Goal: Contribute content: Contribute content

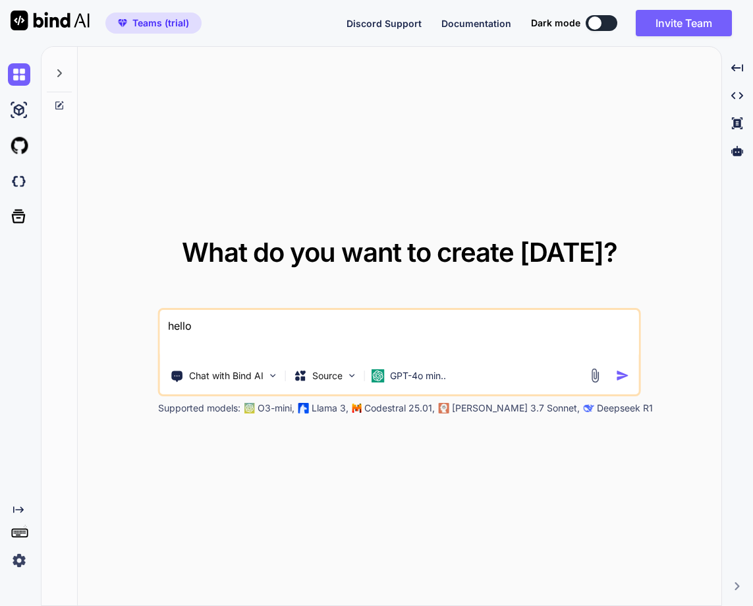
click at [18, 563] on img at bounding box center [19, 560] width 22 height 22
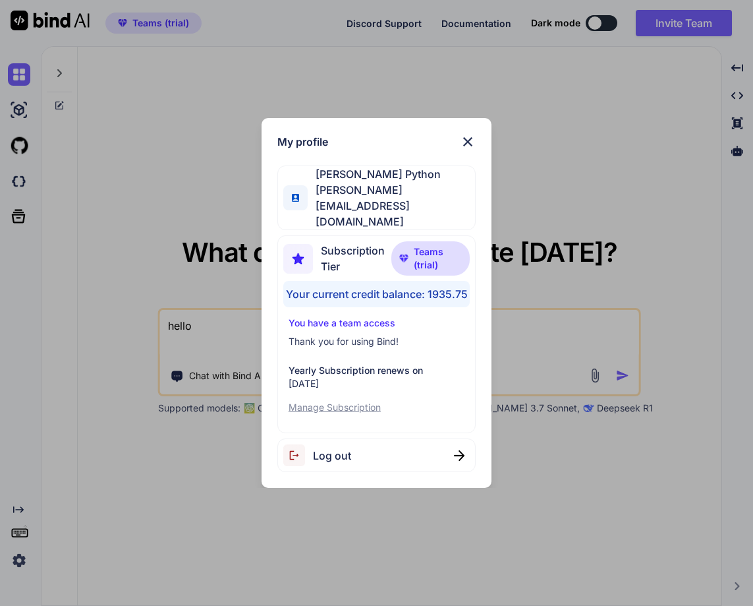
click at [59, 449] on div "My profile Hardik Python hardik@witarist.com Subscription Tier Teams (trial) Yo…" at bounding box center [376, 303] width 753 height 606
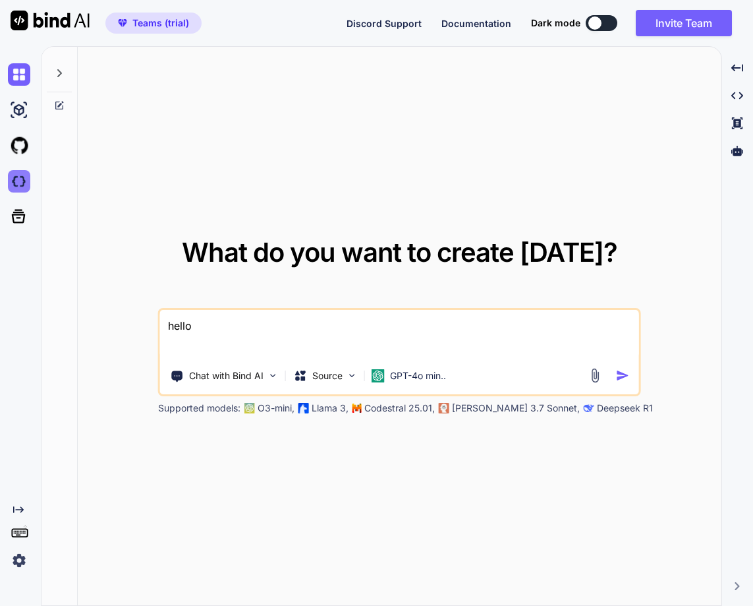
click at [13, 174] on img at bounding box center [19, 181] width 22 height 22
click at [16, 559] on img at bounding box center [19, 560] width 22 height 22
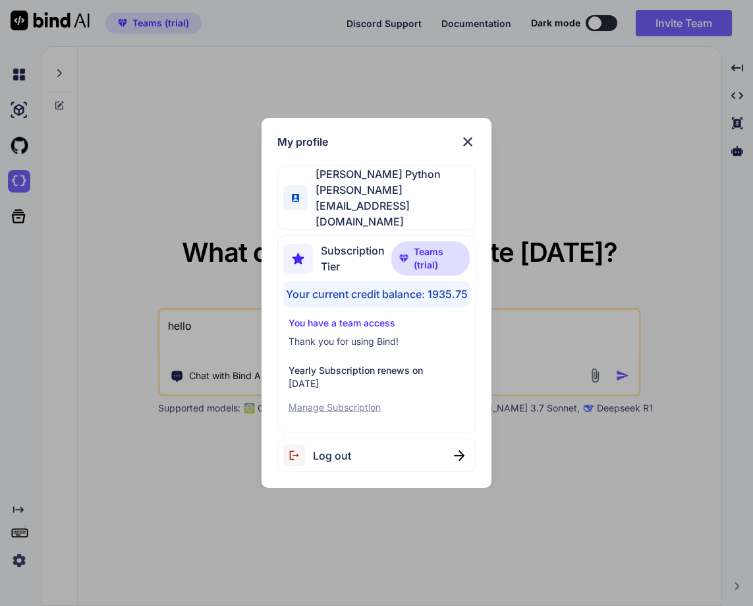
click at [339, 452] on div "Log out" at bounding box center [317, 455] width 68 height 22
type textarea "x"
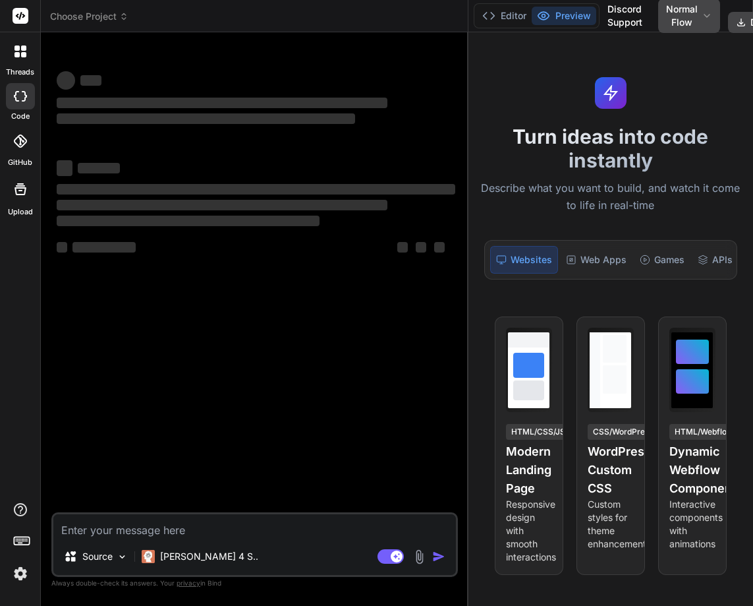
drag, startPoint x: 275, startPoint y: 281, endPoint x: 550, endPoint y: 278, distance: 275.5
click at [550, 278] on div "Choose Project Created with Pixso. Bind AI Web Search Created with Pixso. Code …" at bounding box center [397, 303] width 712 height 606
type textarea "x"
click at [8, 59] on div at bounding box center [21, 52] width 28 height 28
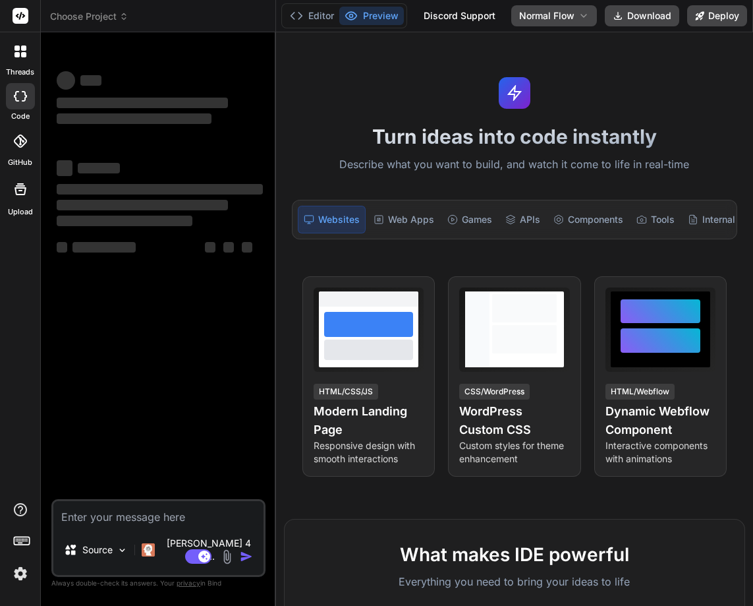
click at [11, 46] on div at bounding box center [21, 52] width 28 height 28
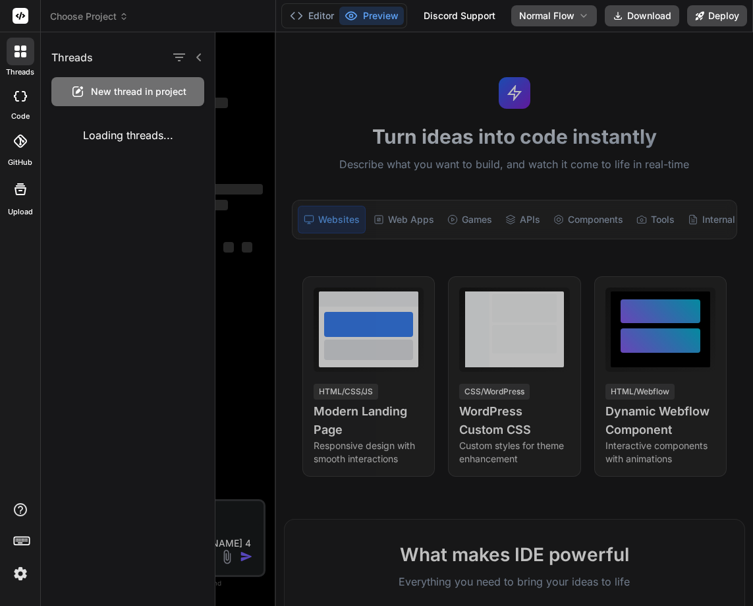
type textarea "x"
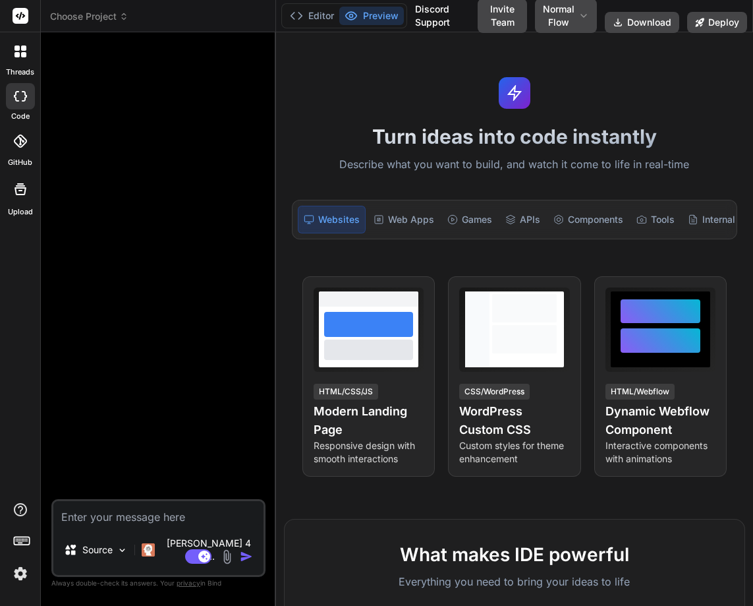
click at [25, 53] on icon at bounding box center [23, 54] width 5 height 5
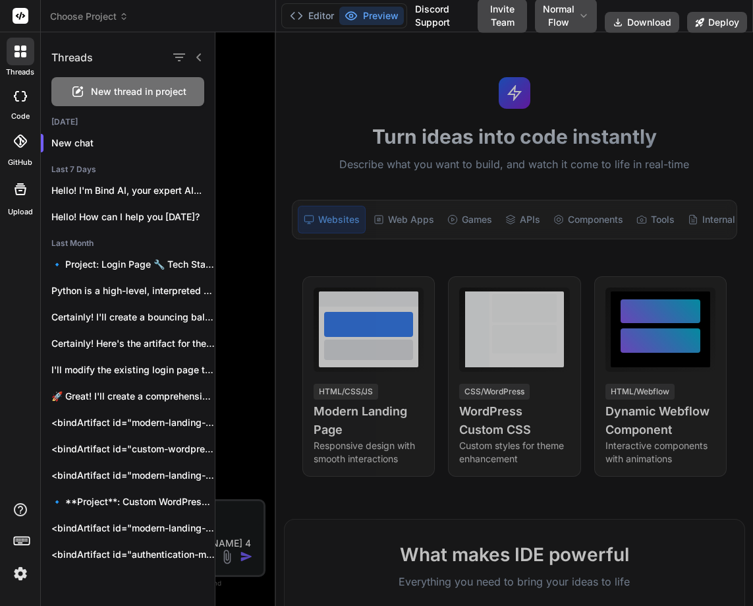
click at [107, 88] on span "New thread in project" at bounding box center [139, 91] width 96 height 13
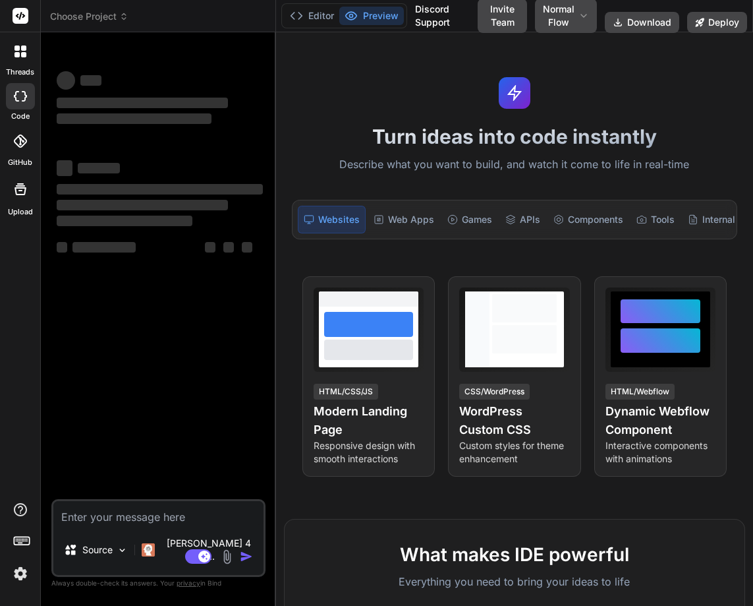
click at [78, 525] on textarea at bounding box center [158, 513] width 210 height 24
type textarea "x"
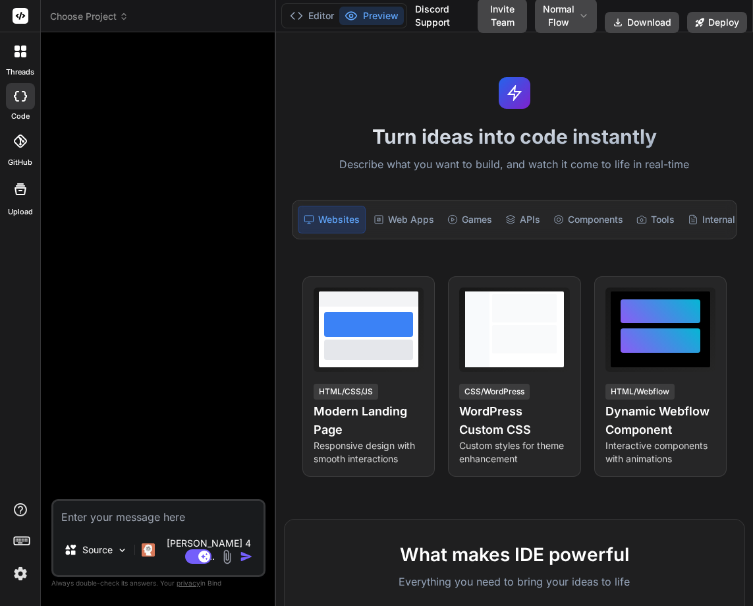
type textarea "H"
type textarea "x"
type textarea "He"
type textarea "x"
type textarea "Hel"
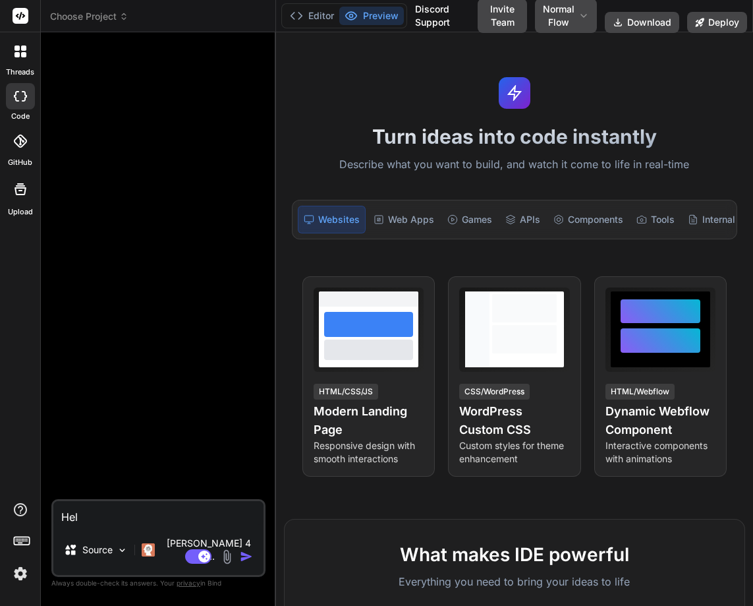
type textarea "x"
type textarea "Hell"
type textarea "x"
type textarea "Hello"
type textarea "x"
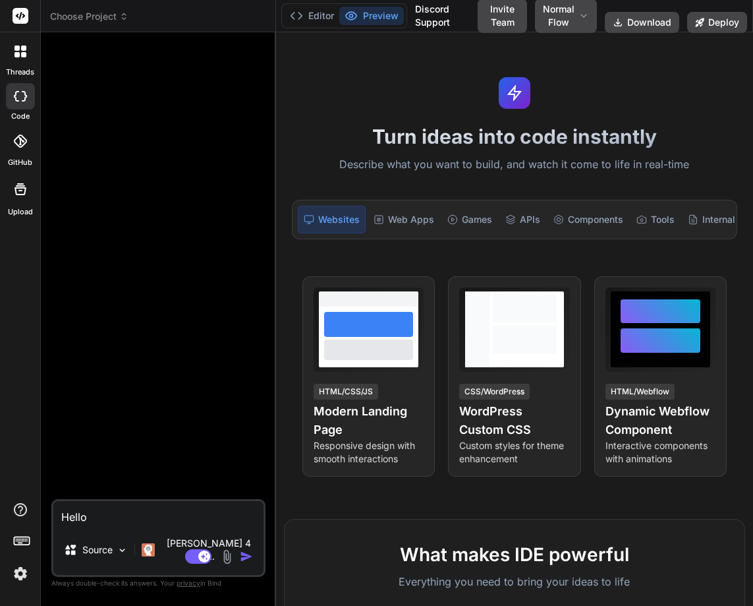
type textarea "x"
type textarea "C"
type textarea "x"
type textarea "Cr"
type textarea "x"
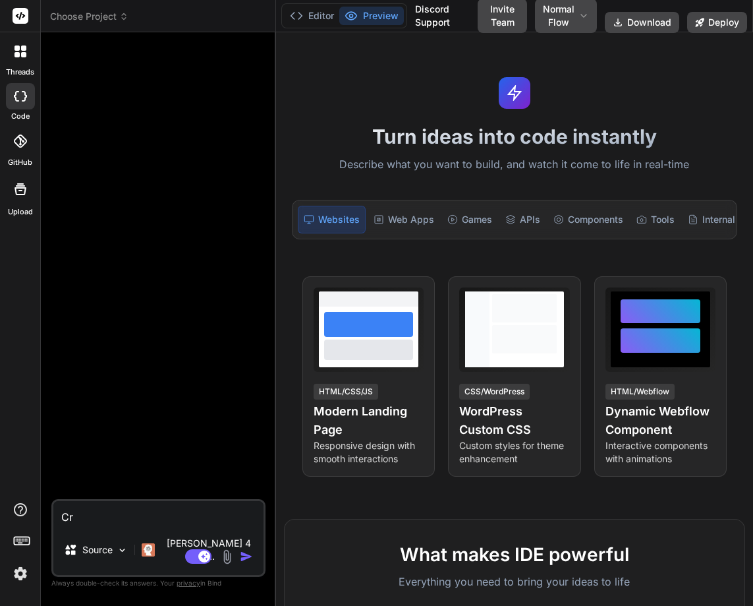
type textarea "Cre"
type textarea "x"
type textarea "Crea"
type textarea "x"
type textarea "Creat"
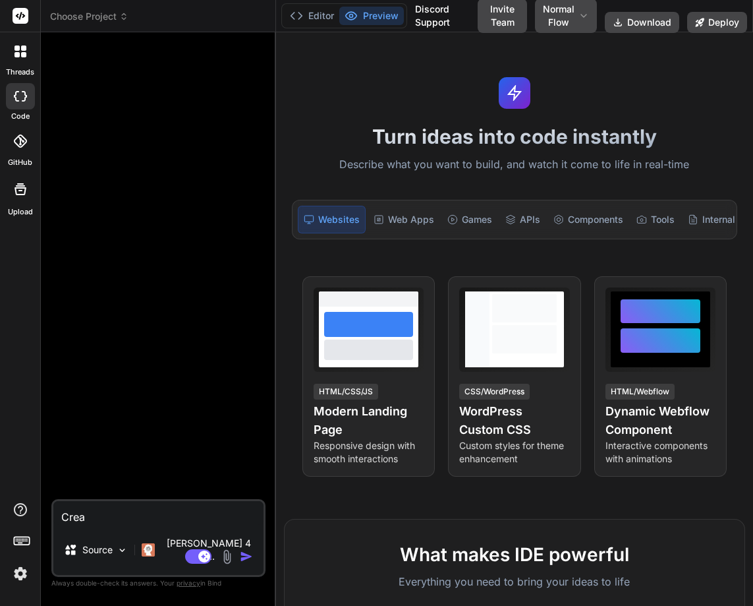
type textarea "x"
type textarea "Create"
type textarea "x"
type textarea "Create"
type textarea "x"
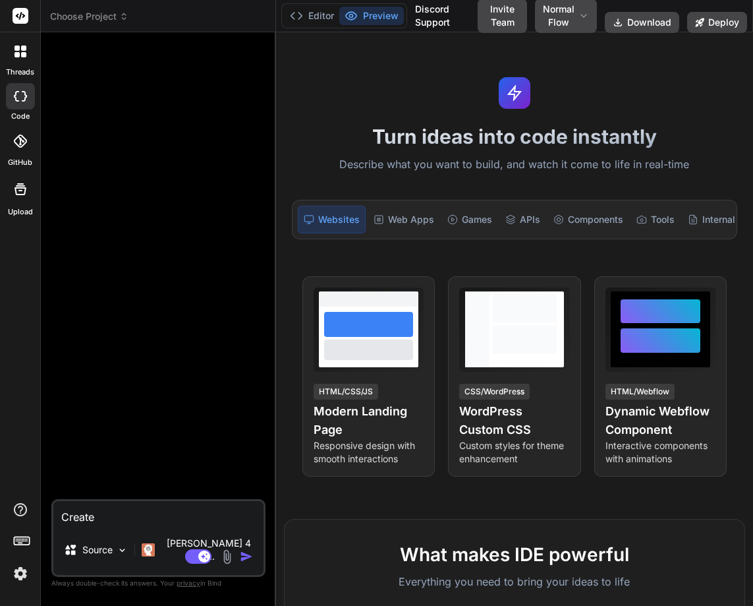
type textarea "Create a"
type textarea "x"
type textarea "Create a"
type textarea "x"
type textarea "Create a l"
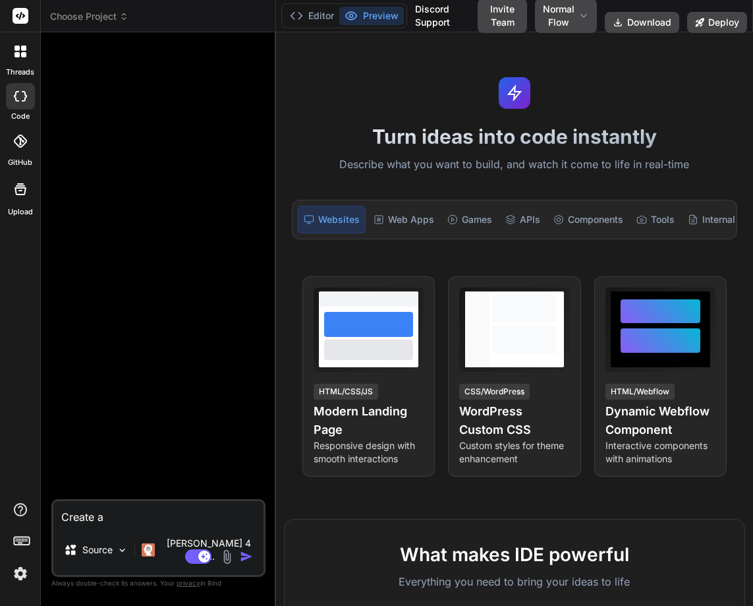
type textarea "x"
type textarea "Create a lo"
type textarea "x"
type textarea "Create a log"
type textarea "x"
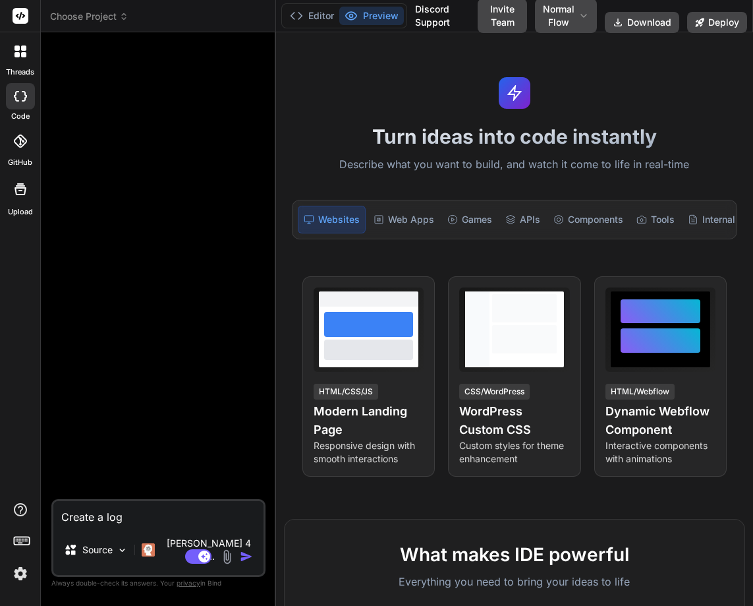
type textarea "Create a logi"
type textarea "x"
type textarea "Create a login"
type textarea "x"
type textarea "Create a login"
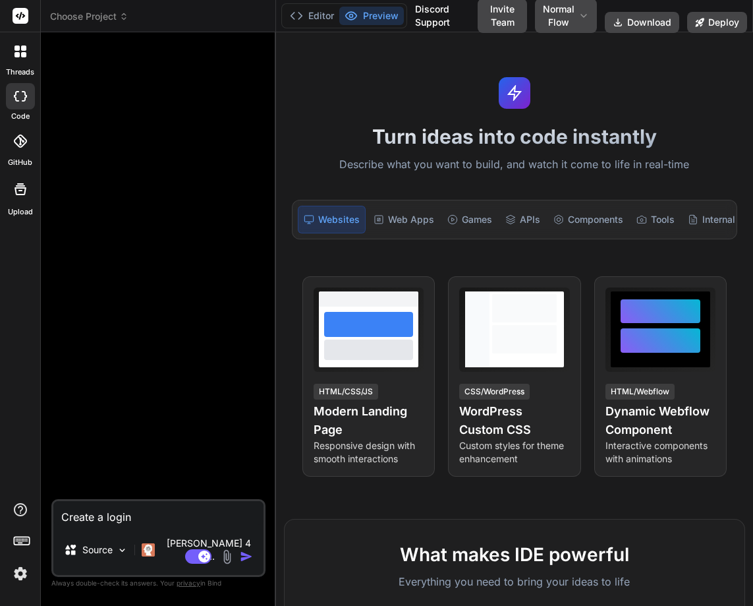
type textarea "x"
type textarea "Create a login p"
type textarea "x"
type textarea "Create a login pa"
type textarea "x"
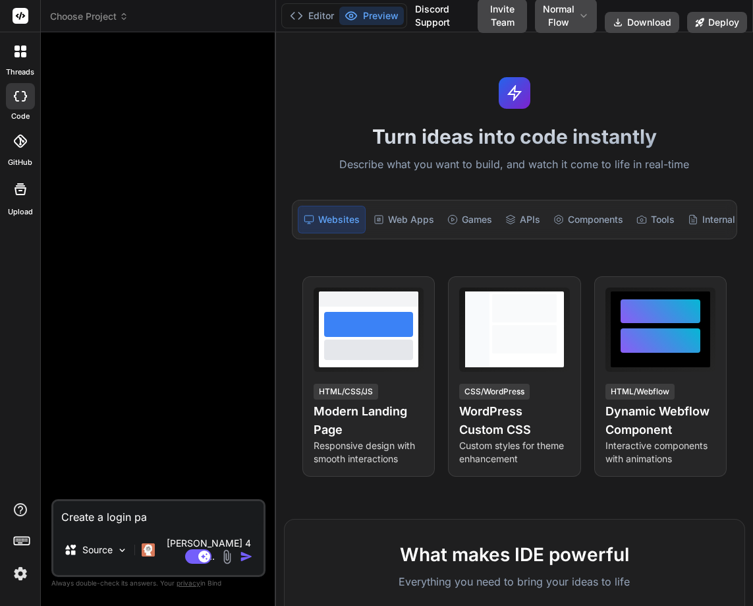
type textarea "Create a login pag"
type textarea "x"
type textarea "Create a login page"
type textarea "x"
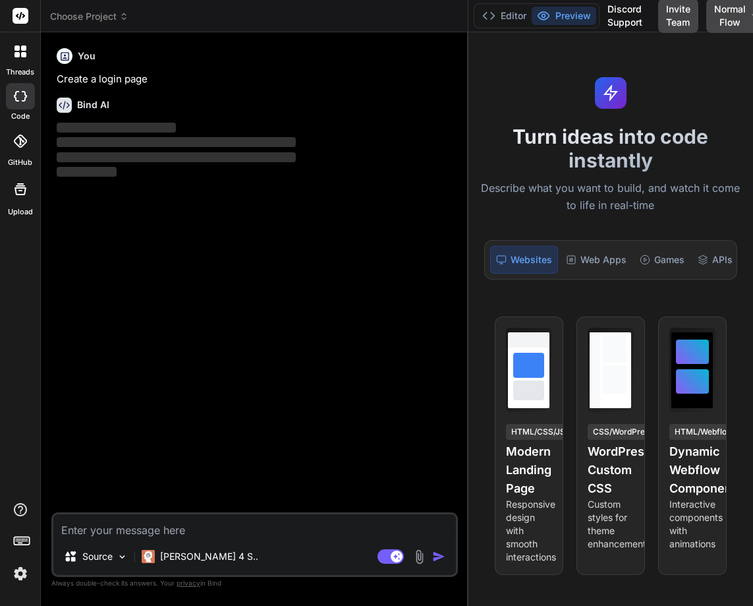
drag, startPoint x: 274, startPoint y: 272, endPoint x: 517, endPoint y: 254, distance: 243.2
click at [517, 254] on div "Choose Project Created with Pixso. Bind AI Web Search Created with Pixso. Code …" at bounding box center [397, 303] width 712 height 606
click at [417, 10] on div "Choose Project" at bounding box center [254, 16] width 409 height 13
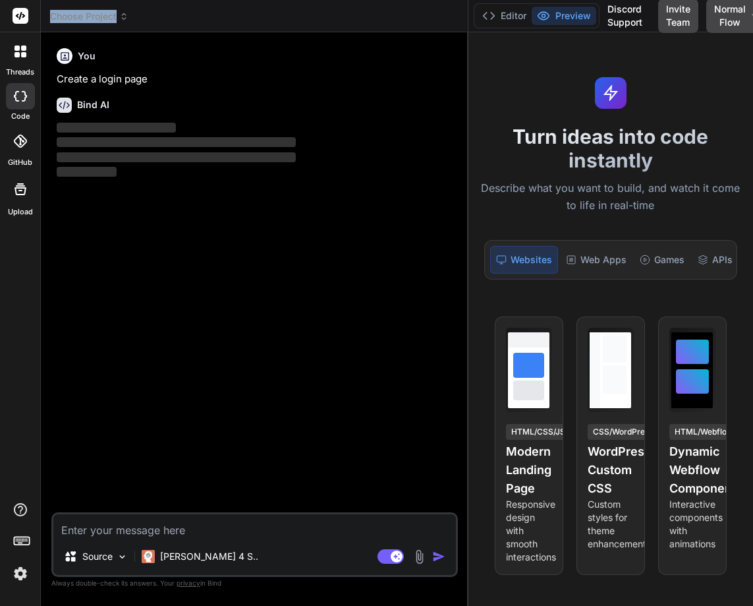
click at [417, 10] on div "Choose Project" at bounding box center [254, 16] width 409 height 13
click at [11, 47] on div at bounding box center [21, 52] width 28 height 28
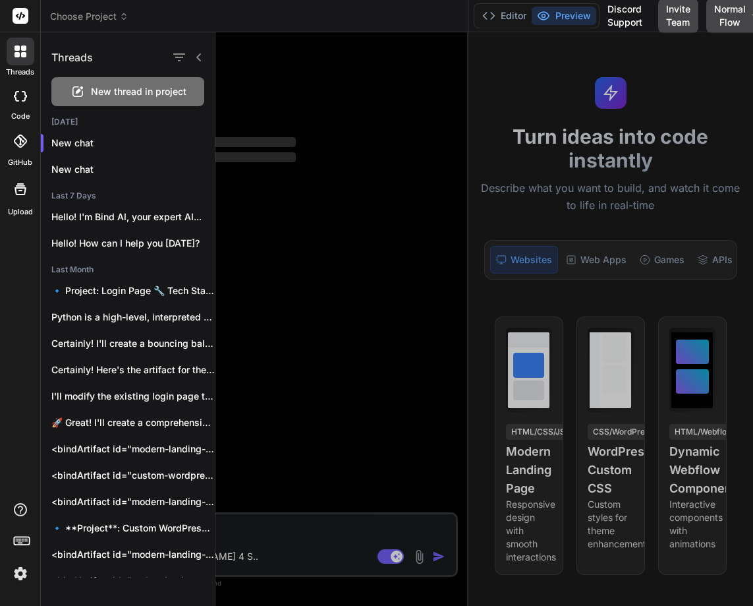
click at [341, 76] on div at bounding box center [485, 318] width 538 height 573
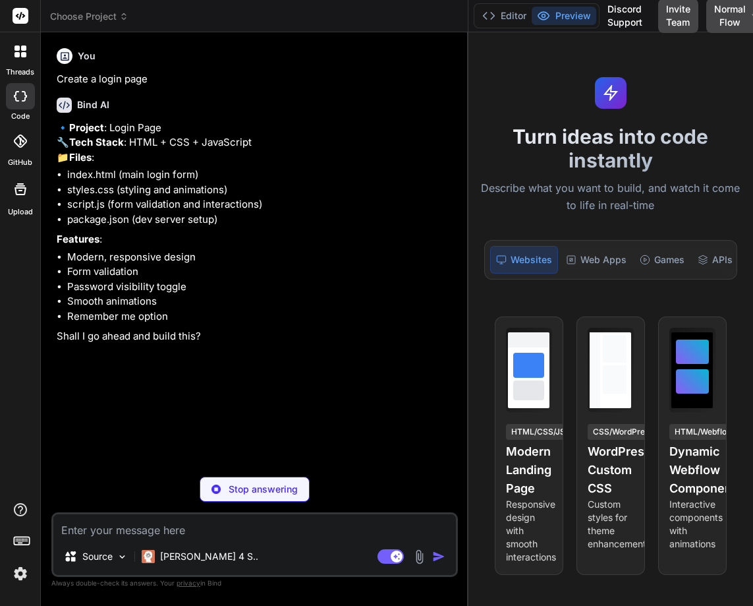
type textarea "x"
click at [183, 531] on textarea at bounding box center [254, 526] width 403 height 24
type textarea "Y"
type textarea "x"
type textarea "Ye"
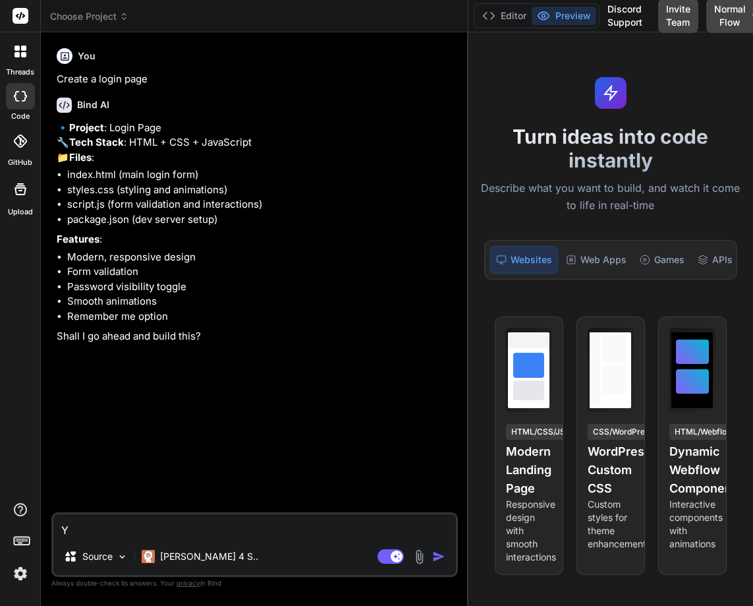
type textarea "x"
type textarea "Yes"
type textarea "x"
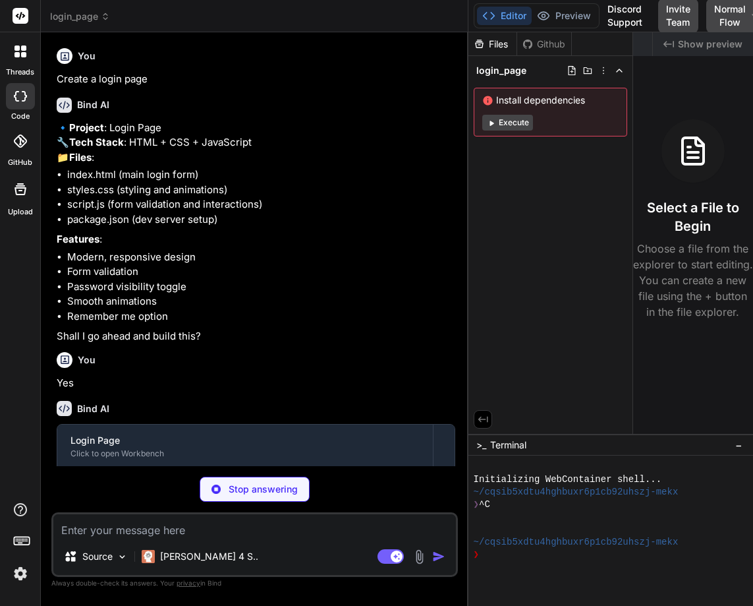
scroll to position [0, 71]
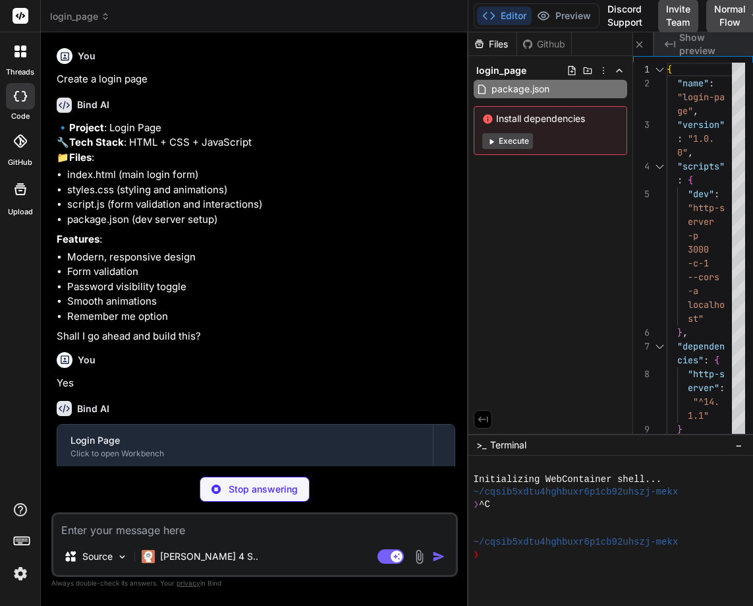
type textarea "x"
type textarea "</div> <script src="script.js"></script> </body> </html>"
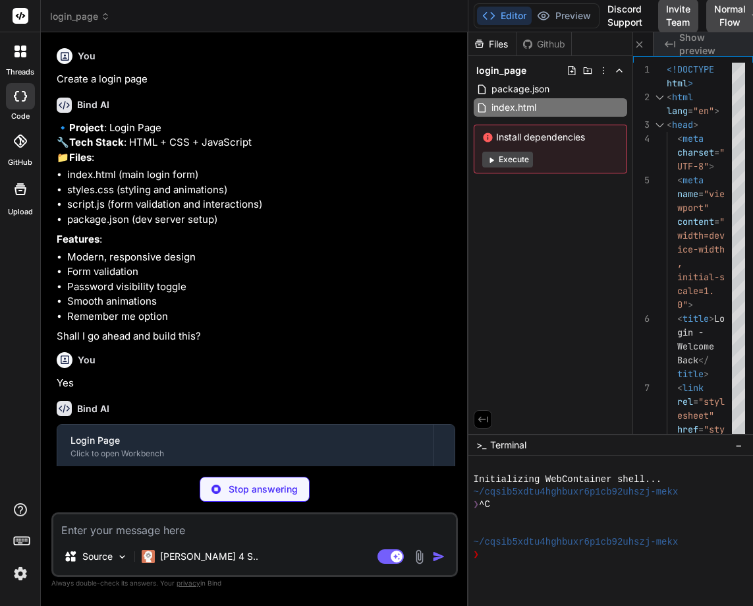
scroll to position [114, 0]
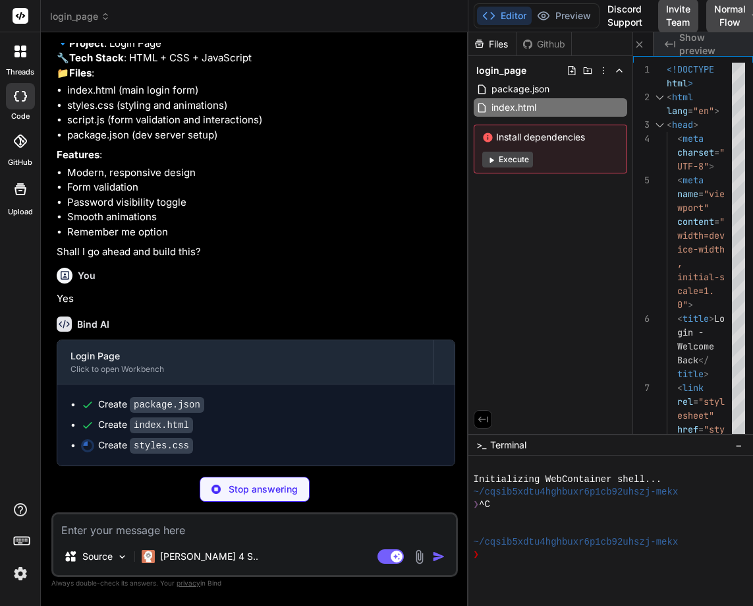
type textarea "x"
type textarea "gap: 15px; align-items: flex-start; } }"
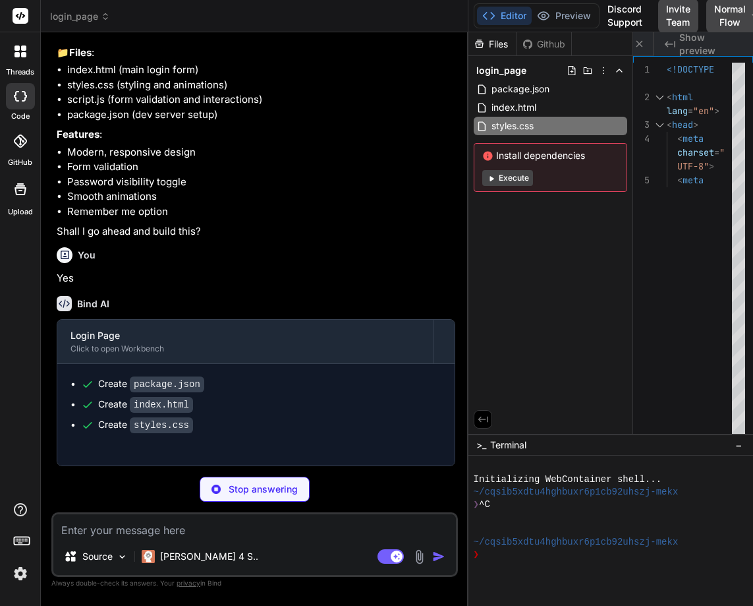
type textarea "x"
type textarea "`; document.head.appendChild(style);"
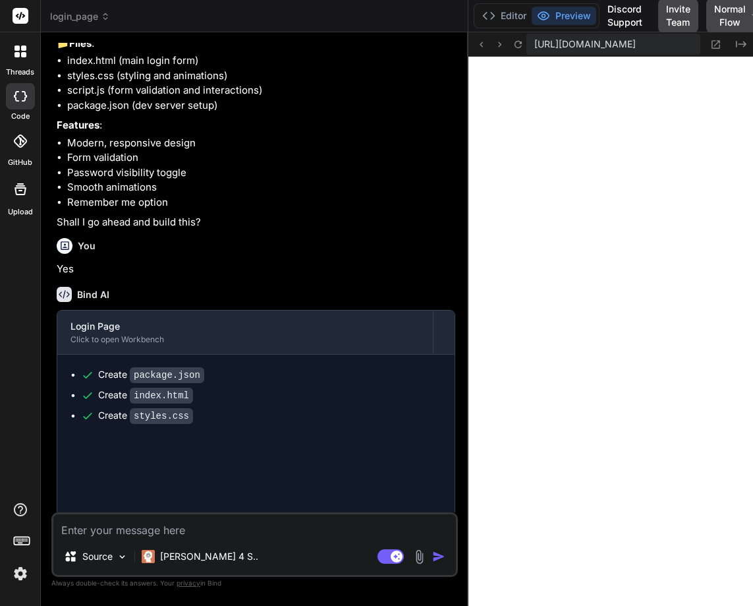
type textarea "x"
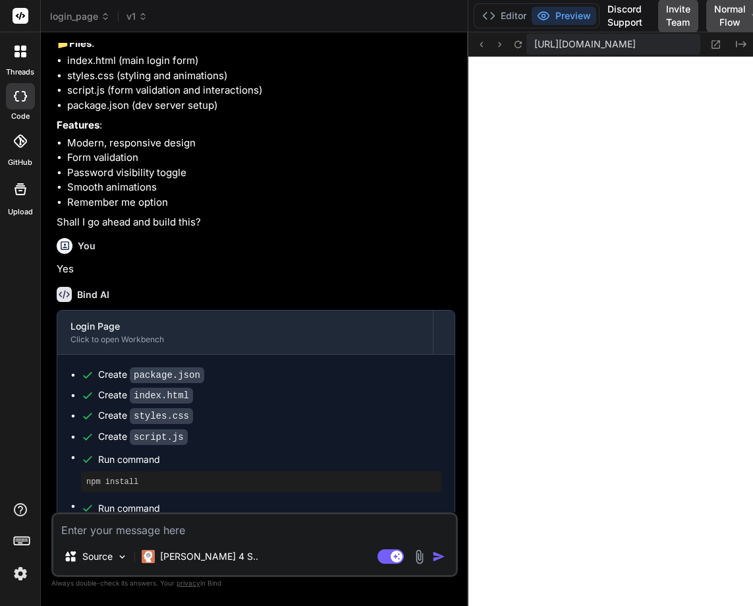
scroll to position [676, 0]
